Goal: Navigation & Orientation: Find specific page/section

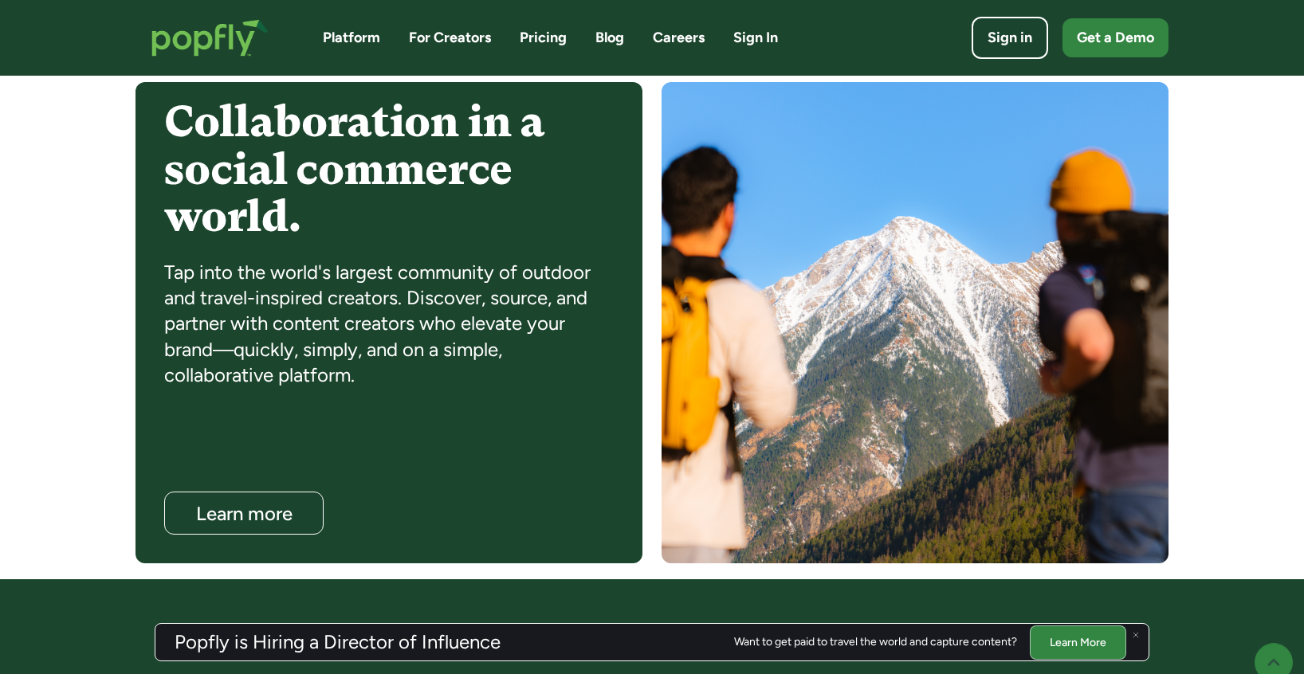
scroll to position [1269, 0]
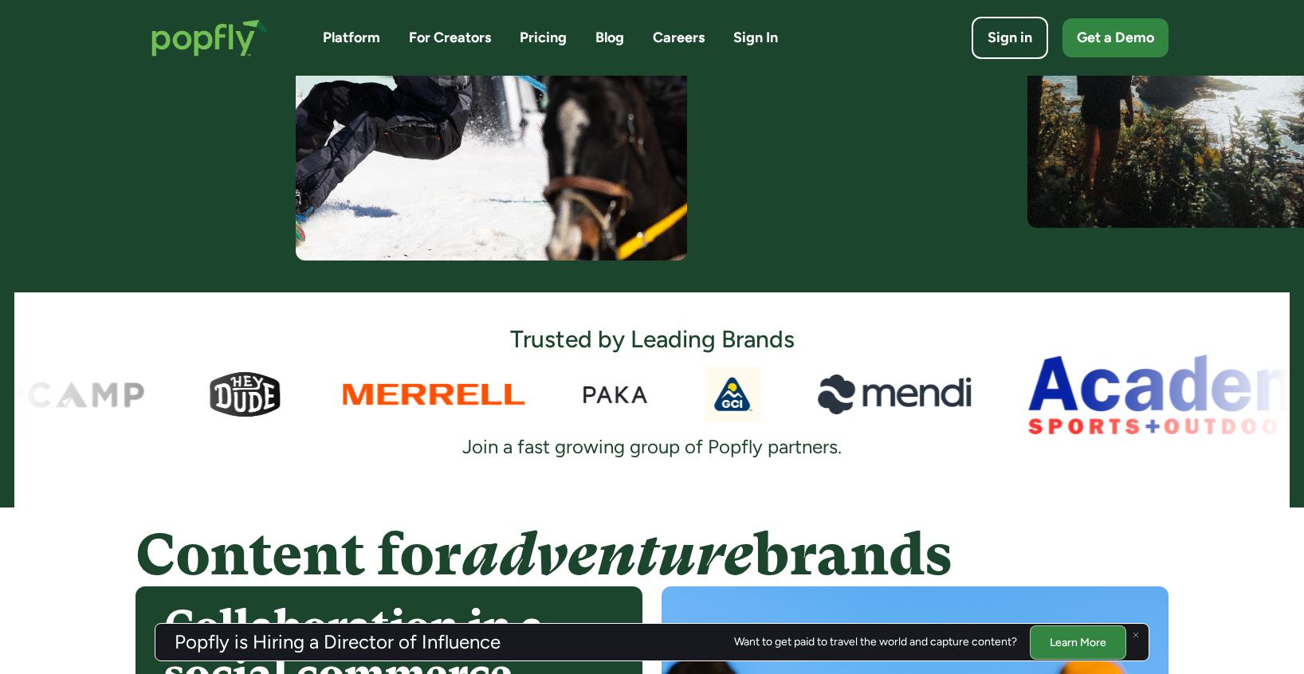
scroll to position [776, 0]
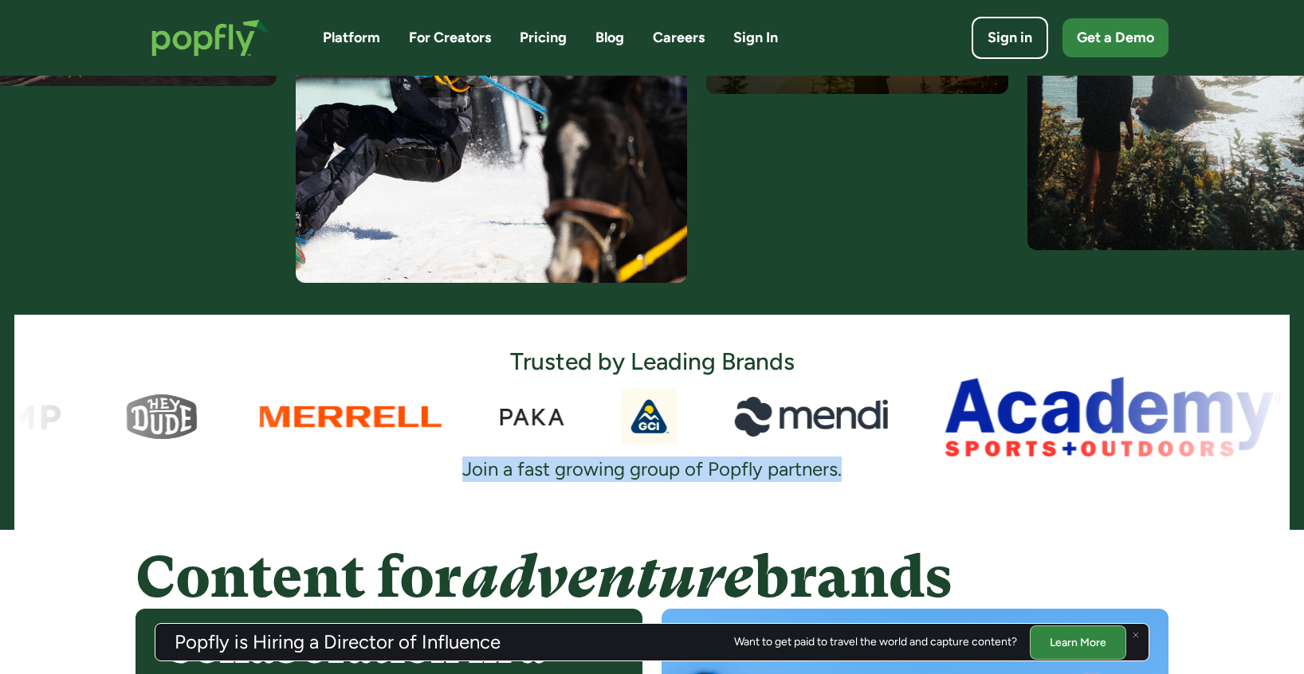
drag, startPoint x: 463, startPoint y: 469, endPoint x: 846, endPoint y: 469, distance: 383.3
click at [846, 469] on div "Join a fast growing group of Popfly partners." at bounding box center [652, 469] width 418 height 25
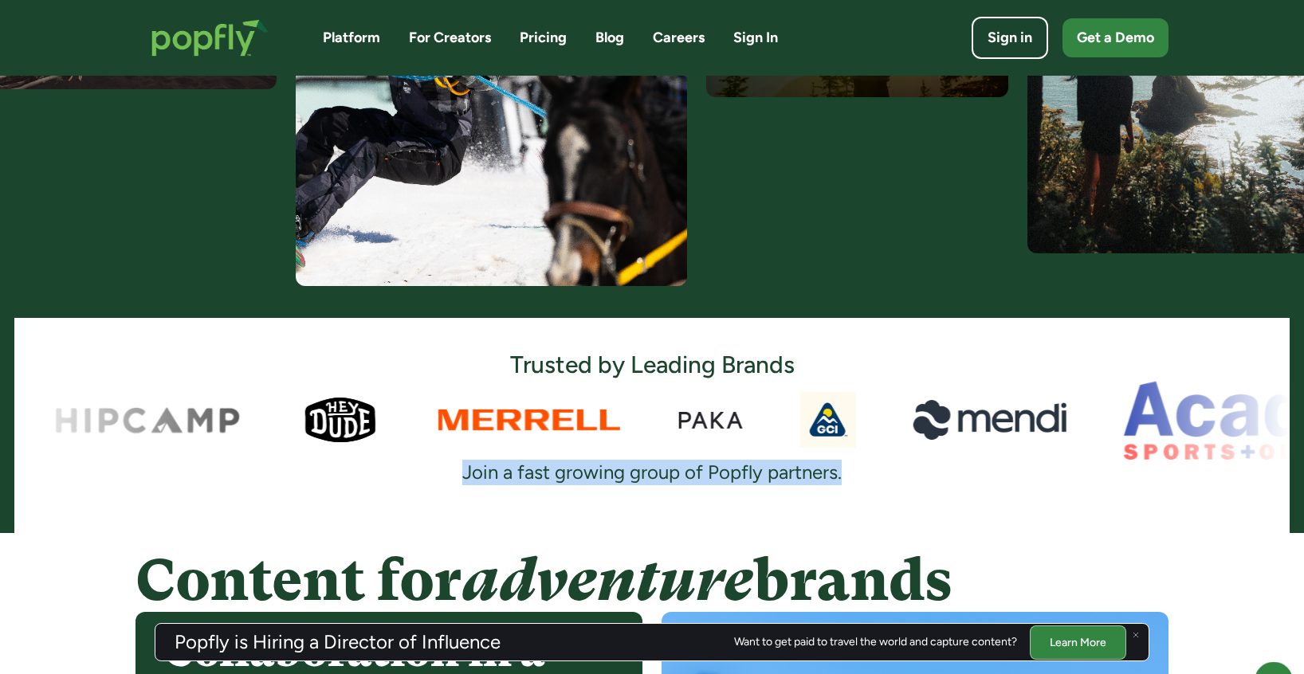
scroll to position [795, 0]
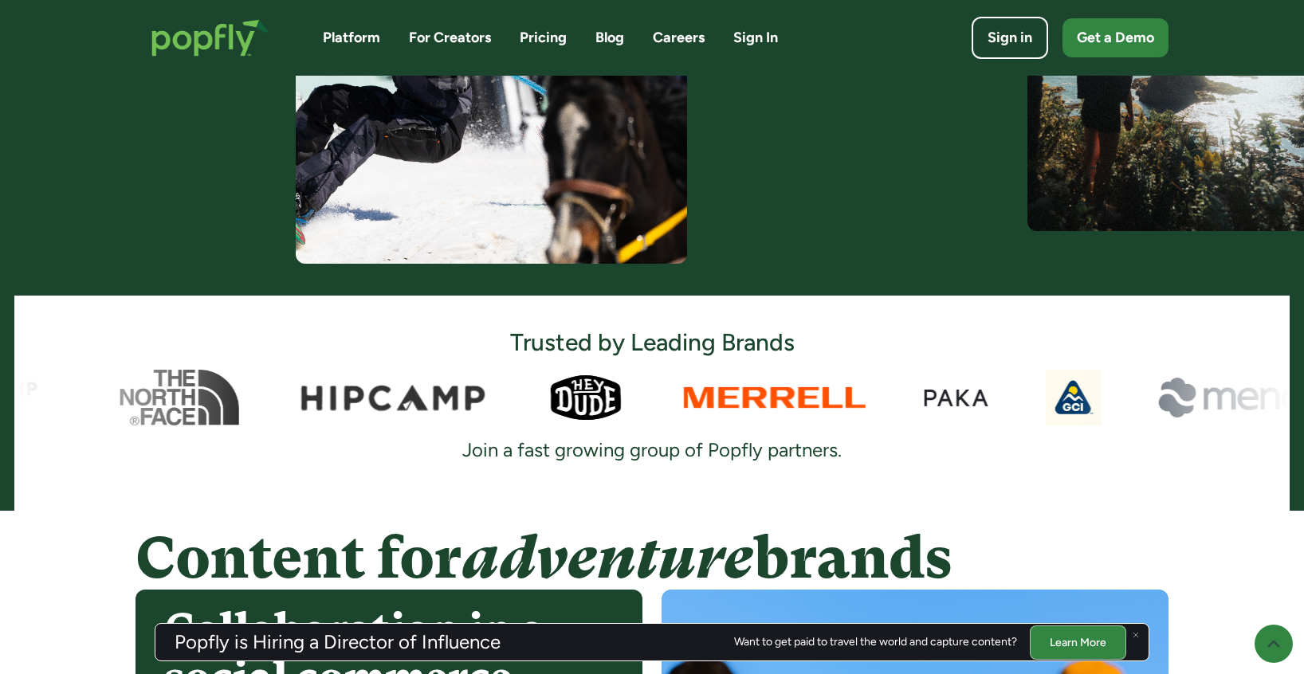
click at [489, 449] on div "Join a fast growing group of Popfly partners." at bounding box center [652, 449] width 418 height 25
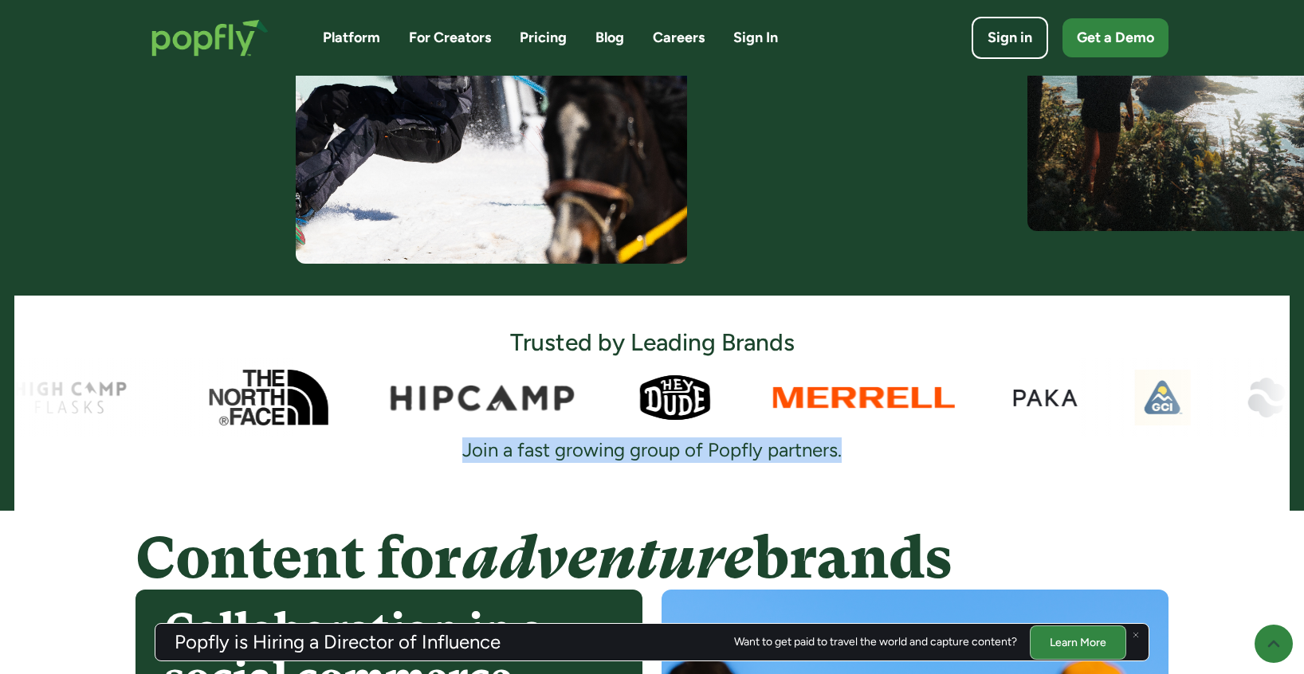
drag, startPoint x: 465, startPoint y: 449, endPoint x: 861, endPoint y: 445, distance: 396.9
click at [861, 445] on div "Trusted by Leading Brands Join a fast growing group of Popfly partners." at bounding box center [651, 395] width 1275 height 135
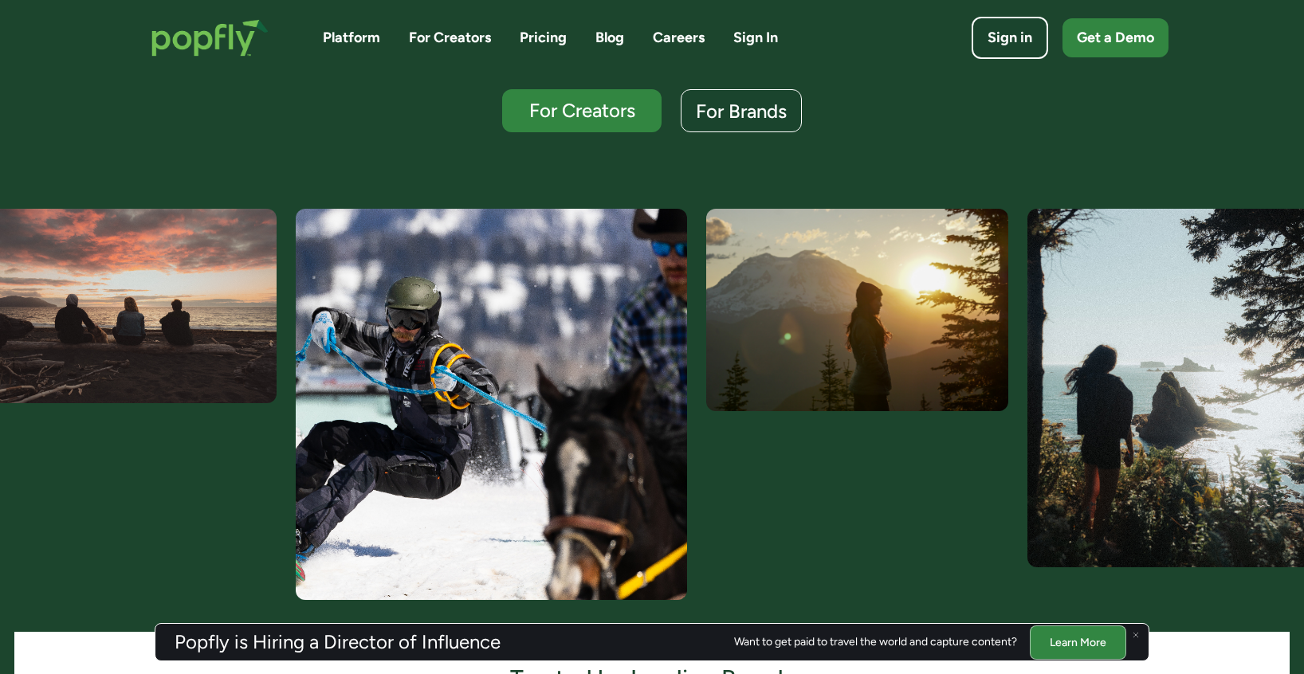
scroll to position [457, 0]
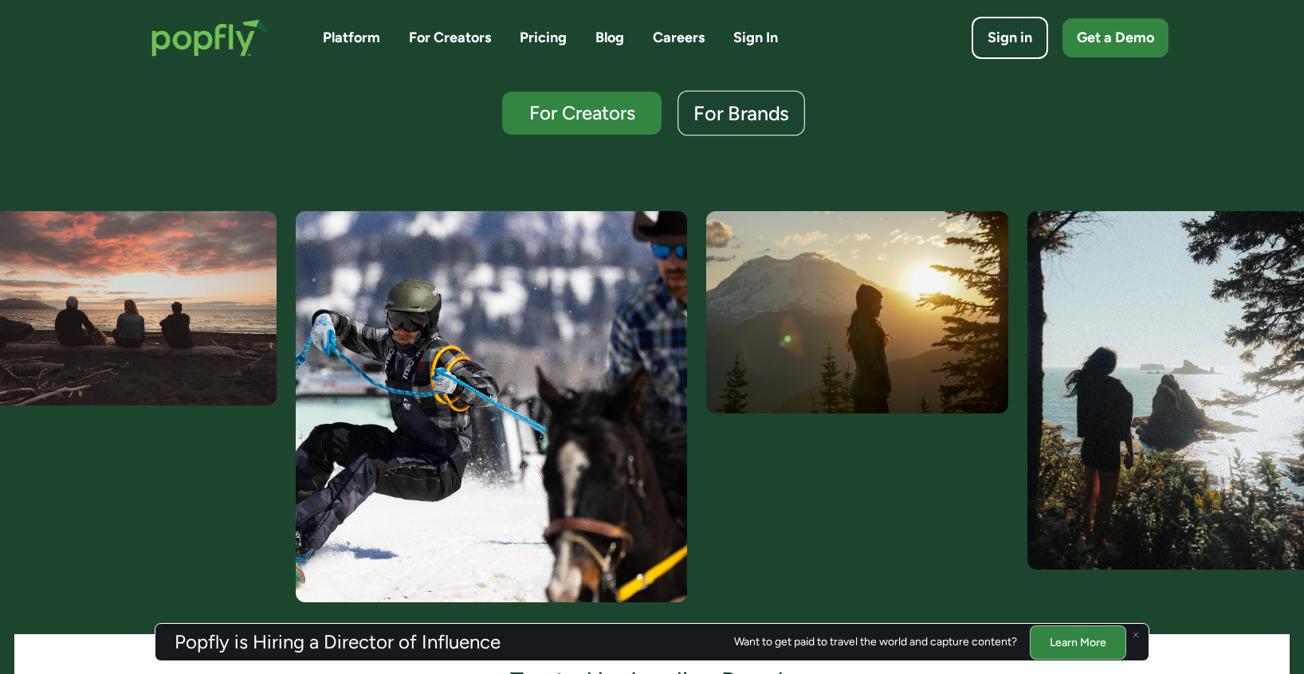
click at [748, 111] on div "For Brands" at bounding box center [741, 114] width 96 height 21
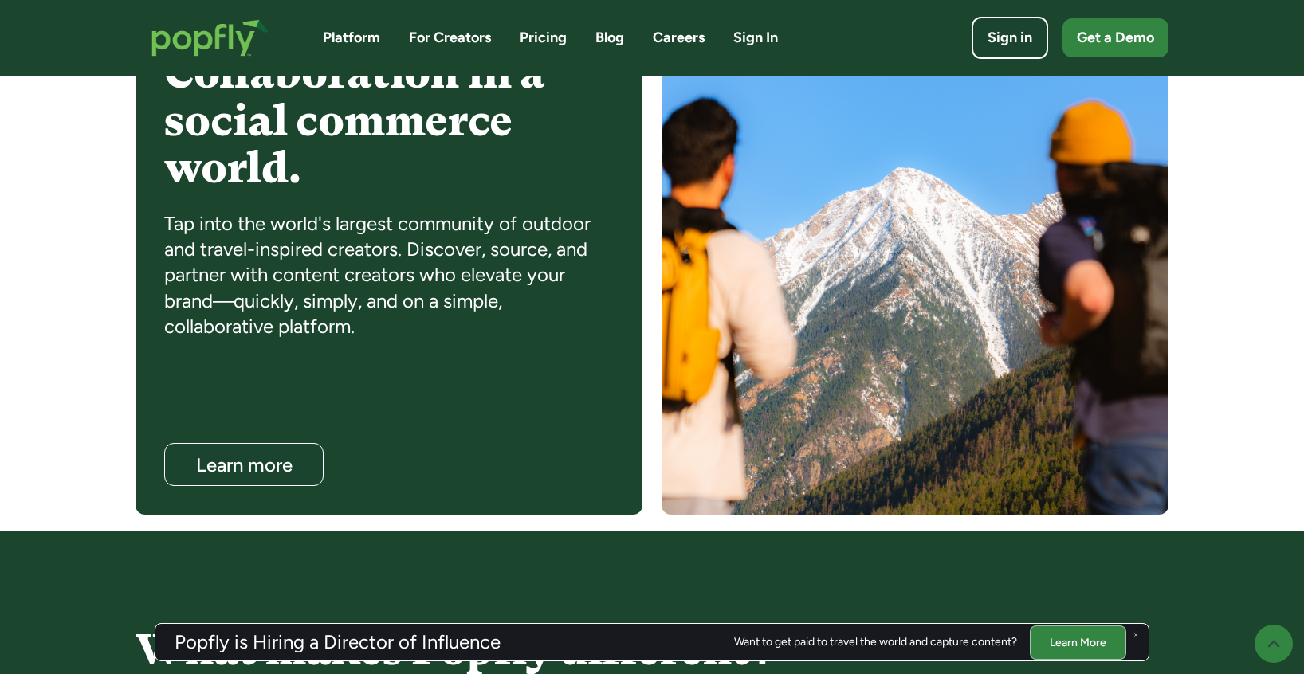
scroll to position [1363, 0]
